Goal: Task Accomplishment & Management: Use online tool/utility

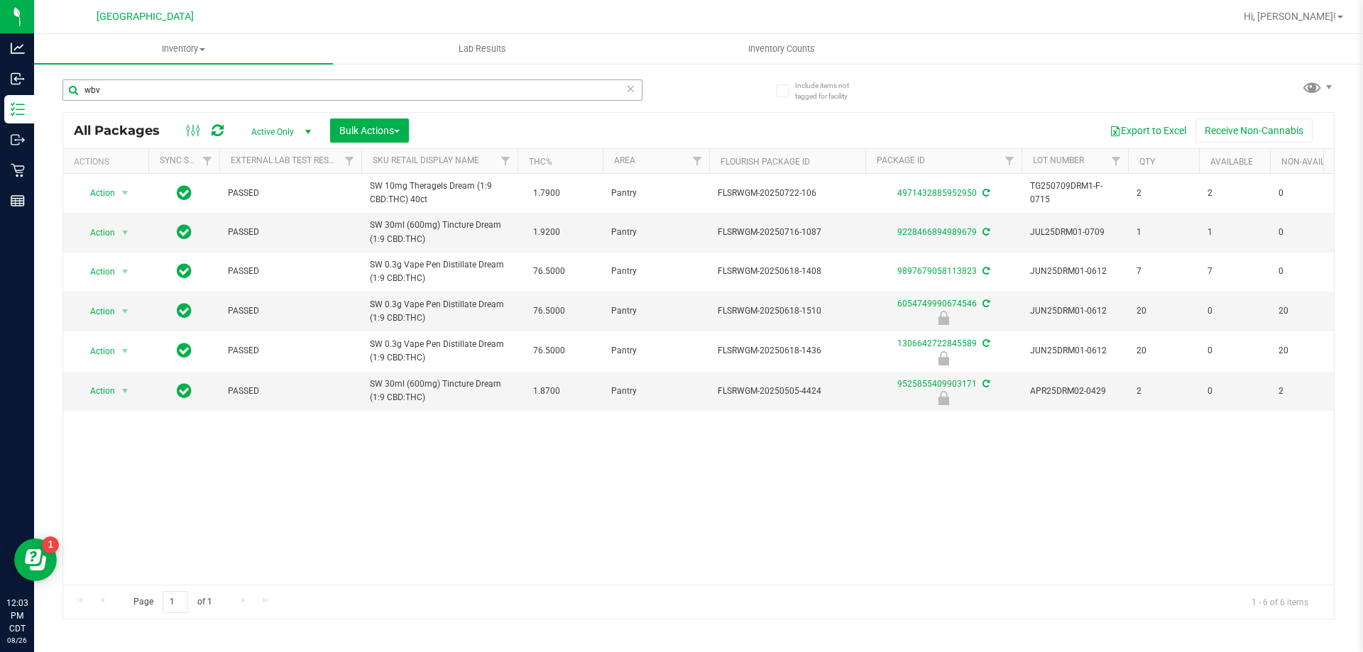
type input "wbv"
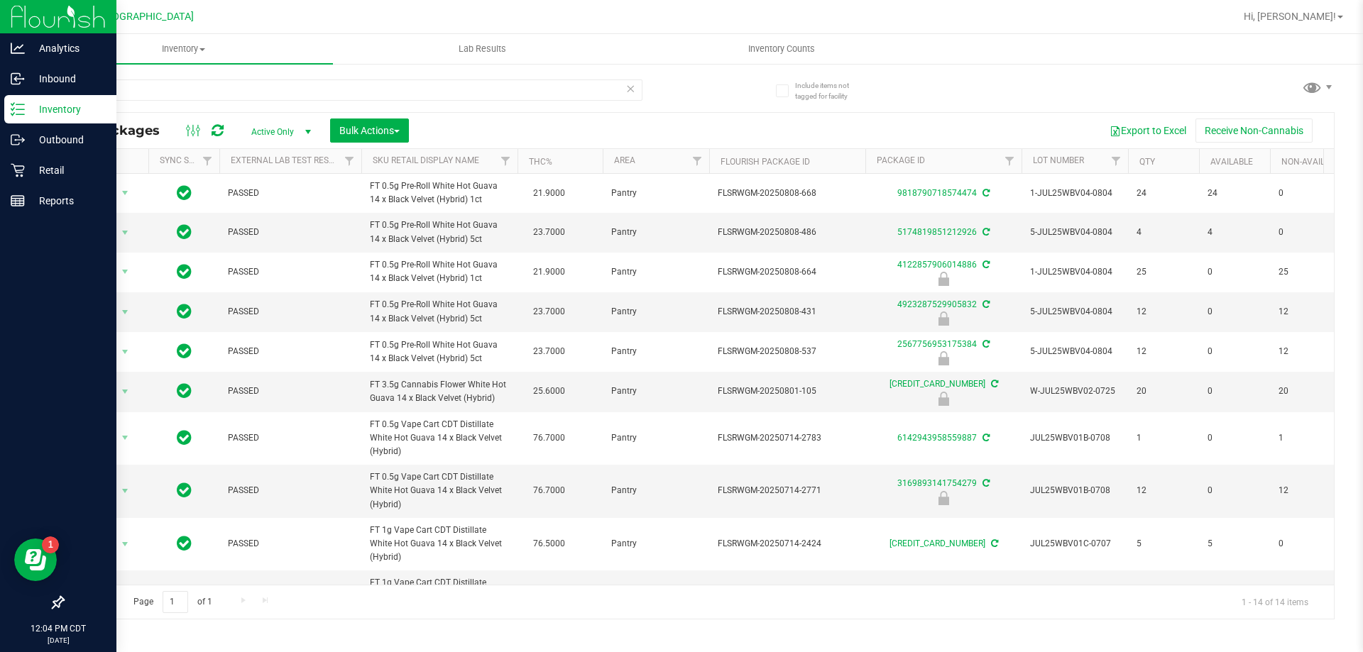
drag, startPoint x: 148, startPoint y: 90, endPoint x: 0, endPoint y: 110, distance: 148.9
click at [0, 110] on div "Analytics Inbound Inventory Outbound Retail Reports 12:04 PM CDT [DATE] 08/26 […" at bounding box center [681, 326] width 1363 height 652
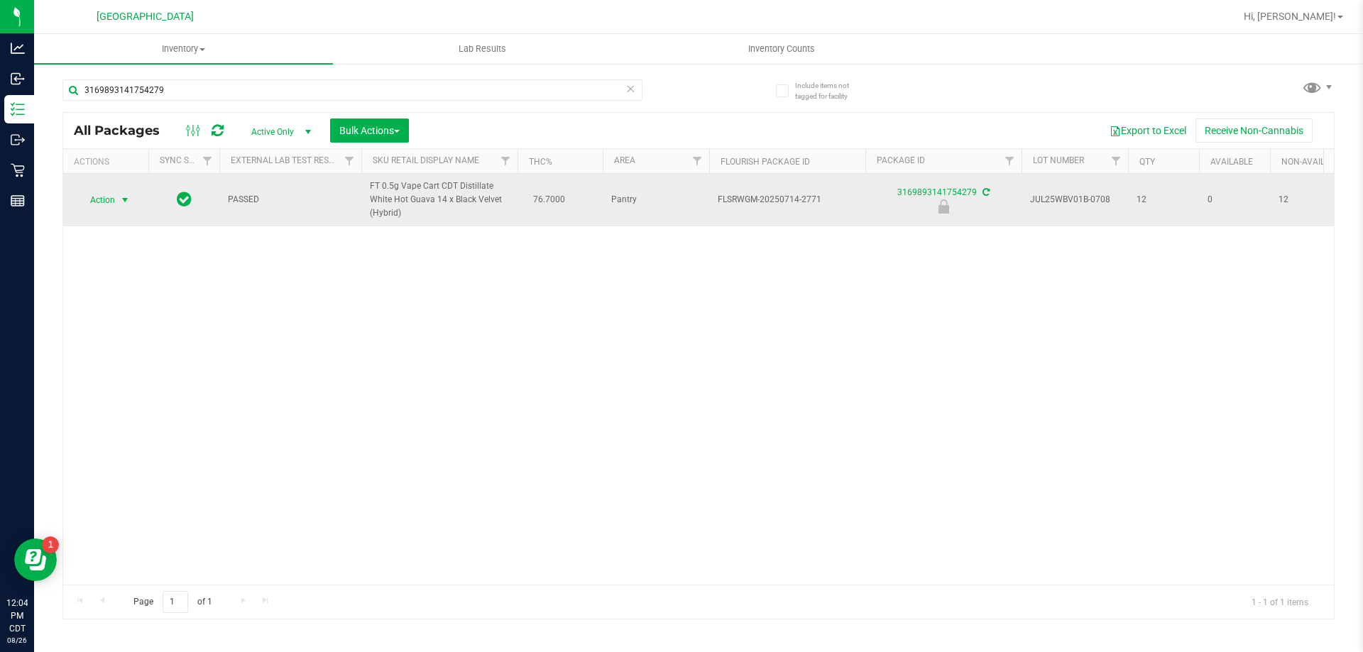
type input "3169893141754279"
click at [128, 198] on span "select" at bounding box center [124, 199] width 11 height 11
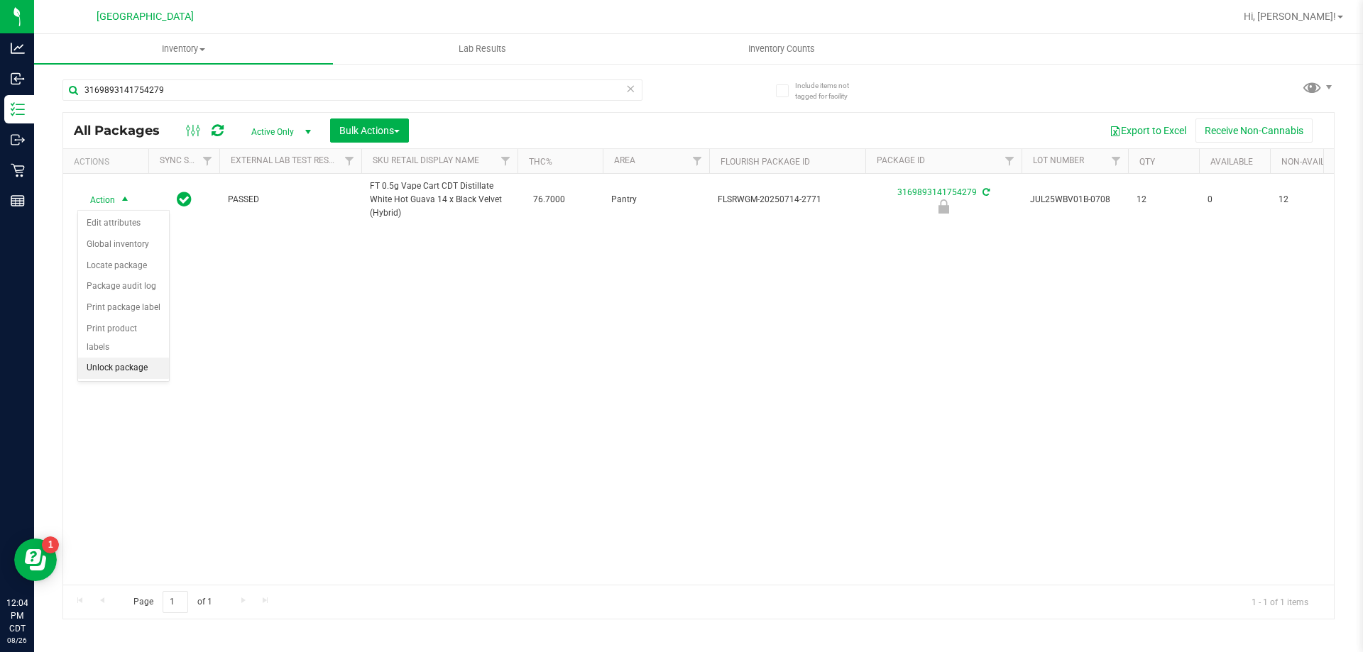
click at [128, 358] on li "Unlock package" at bounding box center [123, 368] width 91 height 21
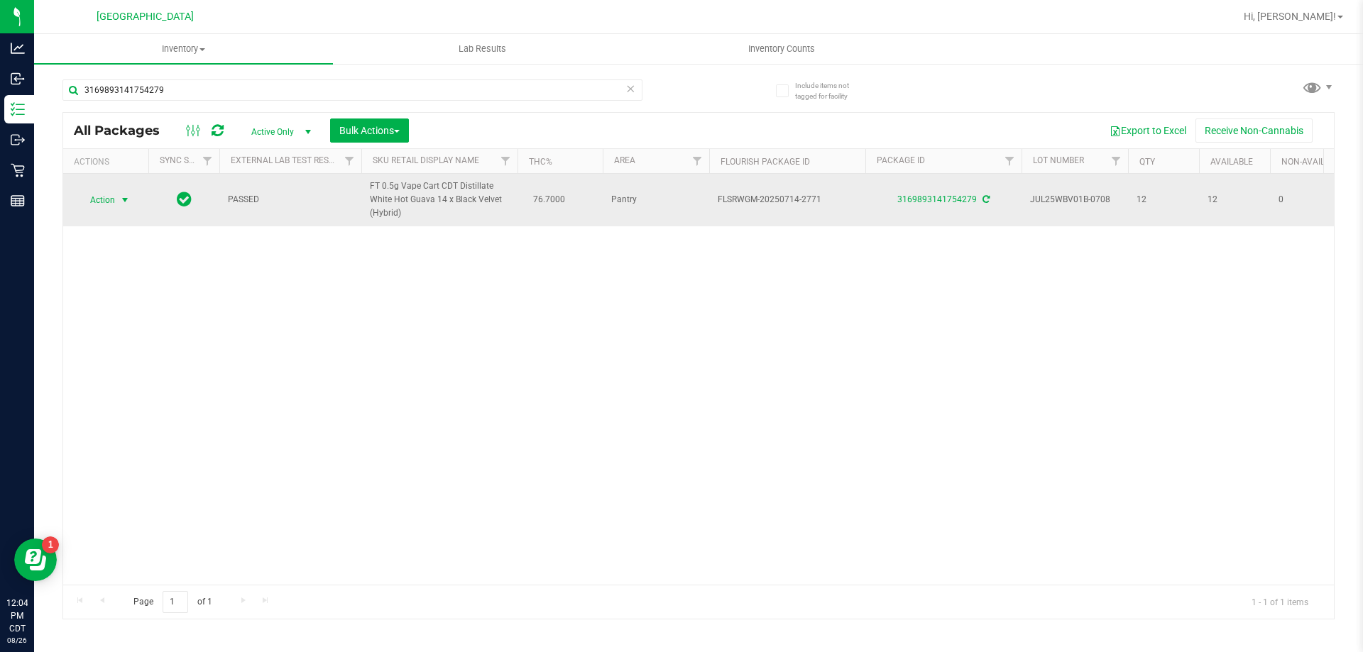
click at [115, 197] on span "Action" at bounding box center [96, 200] width 38 height 20
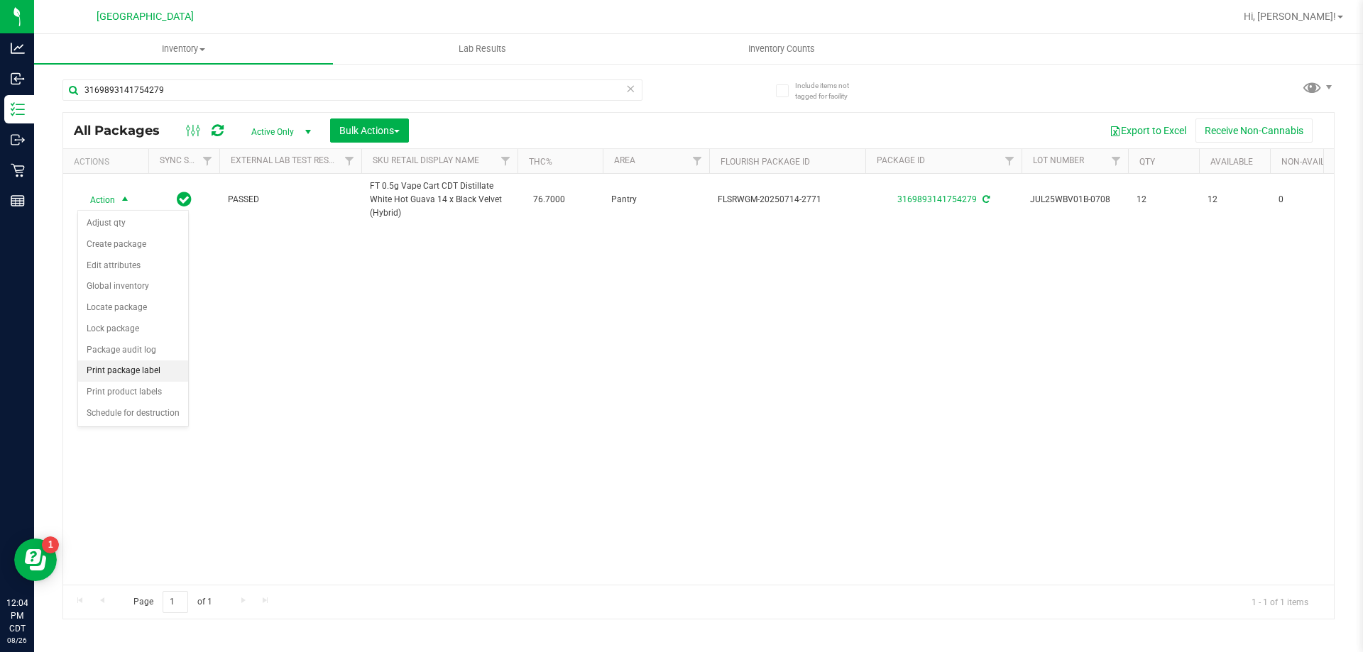
click at [147, 370] on li "Print package label" at bounding box center [133, 370] width 110 height 21
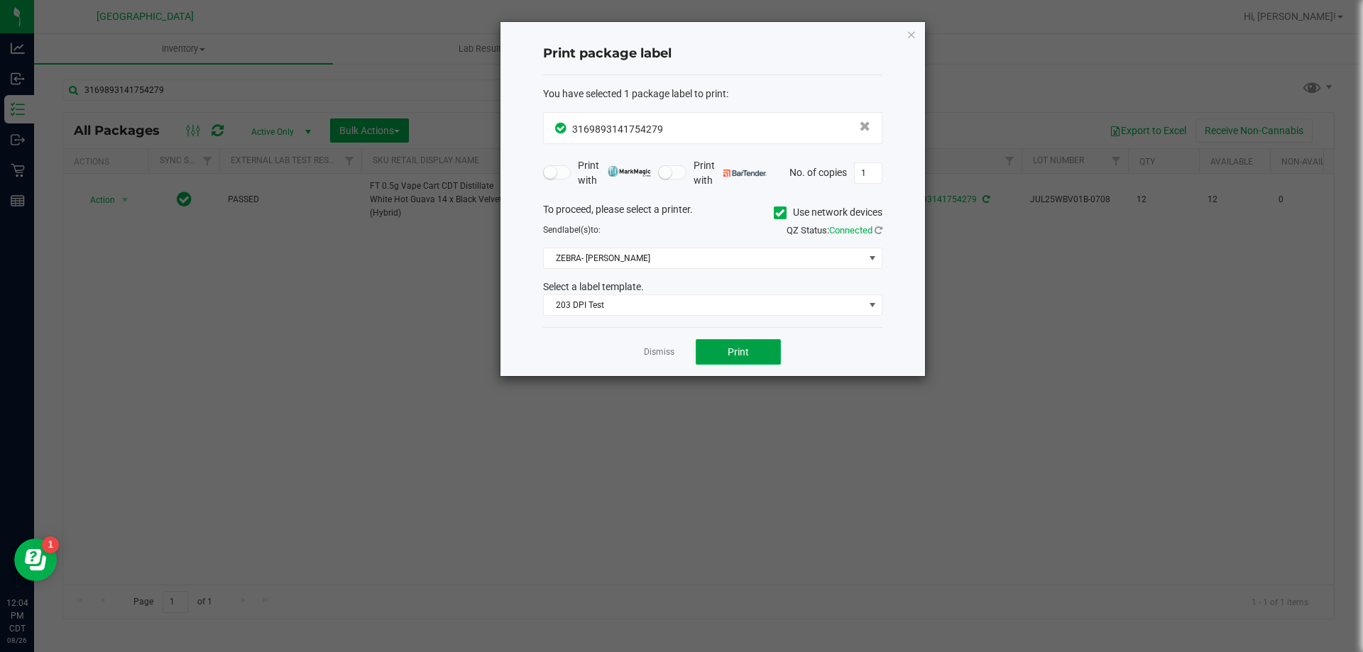
click at [734, 351] on span "Print" at bounding box center [737, 351] width 21 height 11
click at [908, 32] on icon "button" at bounding box center [911, 34] width 10 height 17
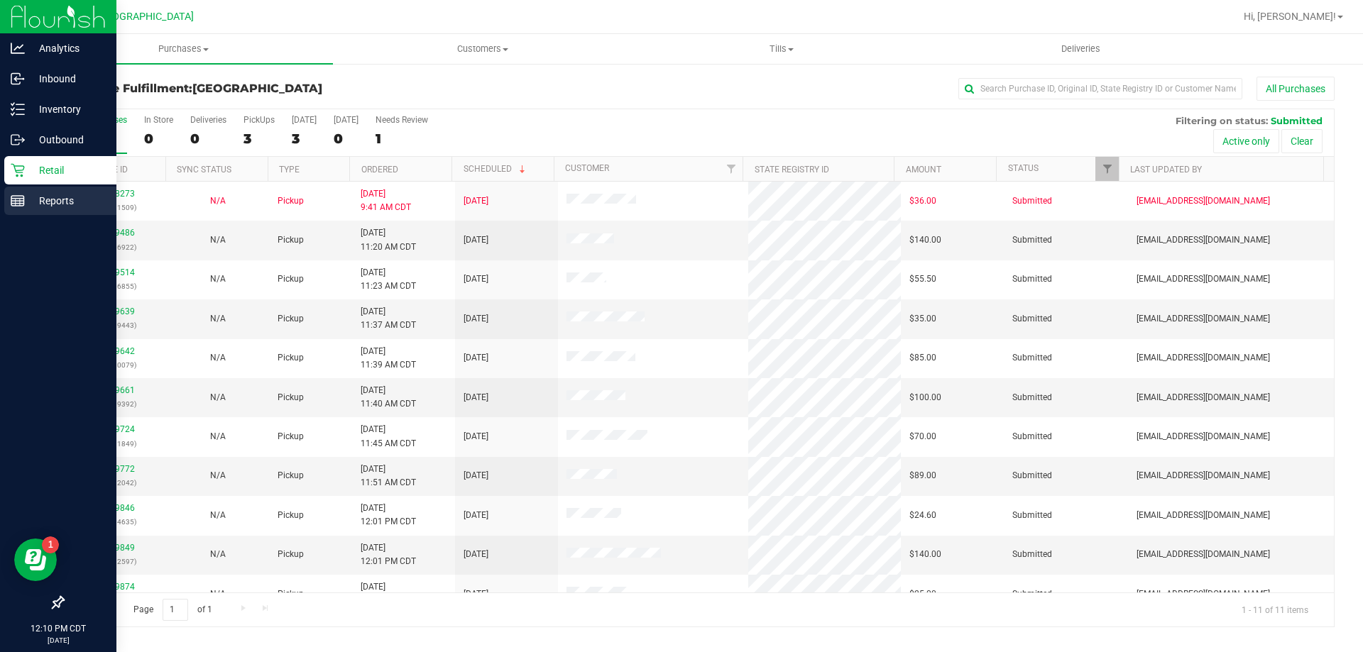
click at [28, 207] on p "Reports" at bounding box center [67, 200] width 85 height 17
